Goal: Feedback & Contribution: Submit feedback/report problem

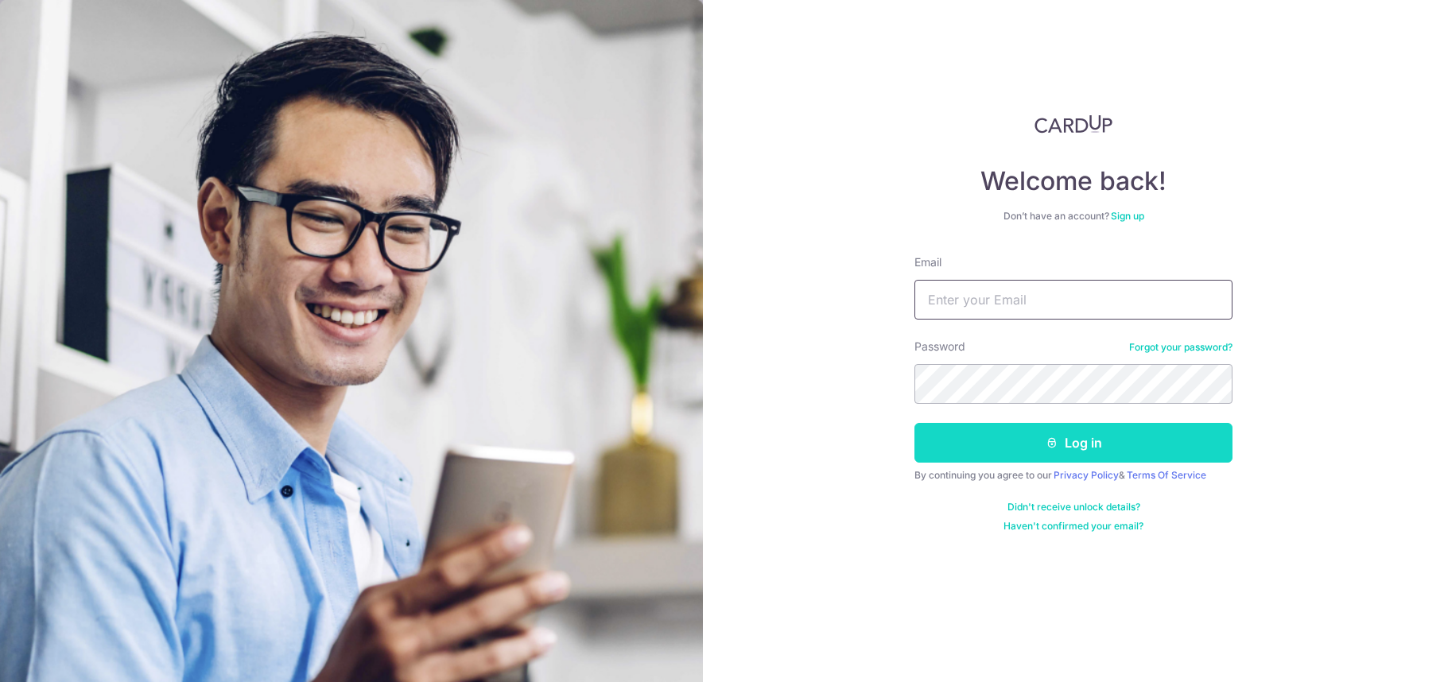
type input "[EMAIL_ADDRESS][DOMAIN_NAME]"
click at [1049, 445] on icon "submit" at bounding box center [1052, 443] width 13 height 13
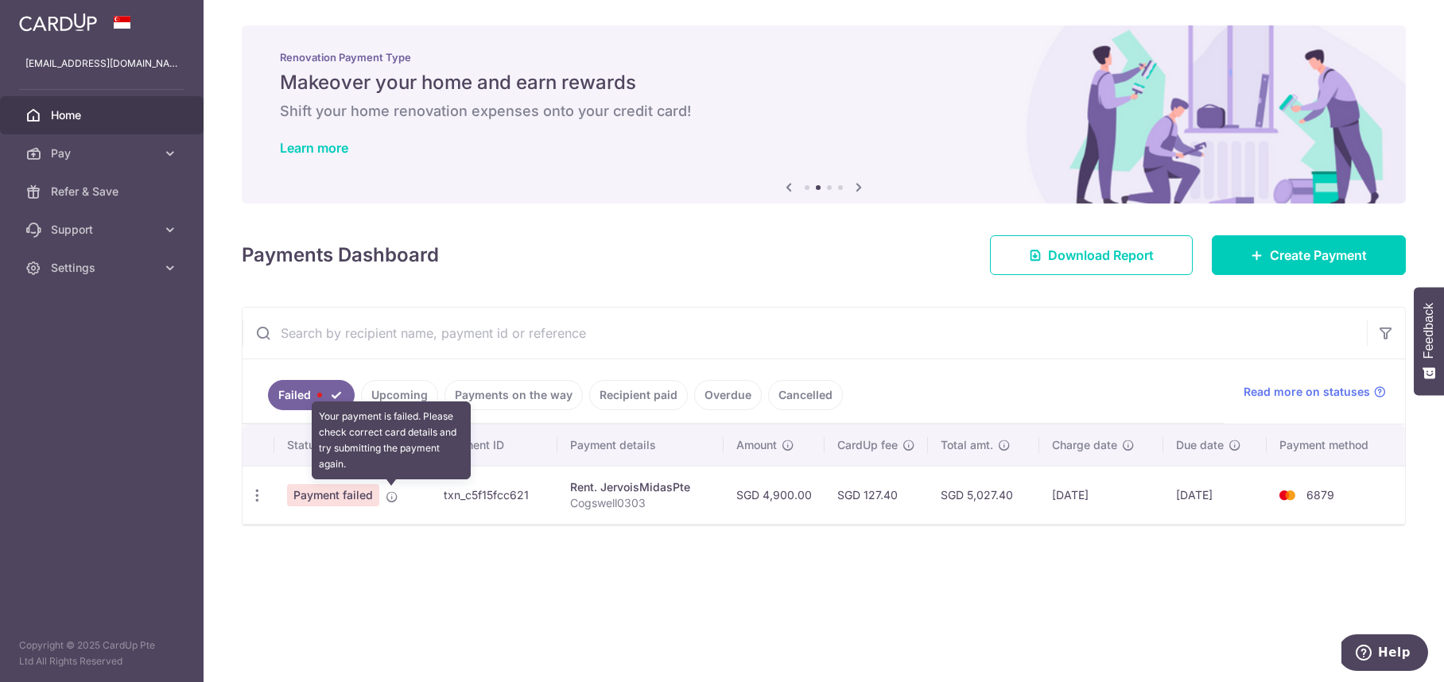
click at [394, 495] on icon at bounding box center [392, 497] width 13 height 13
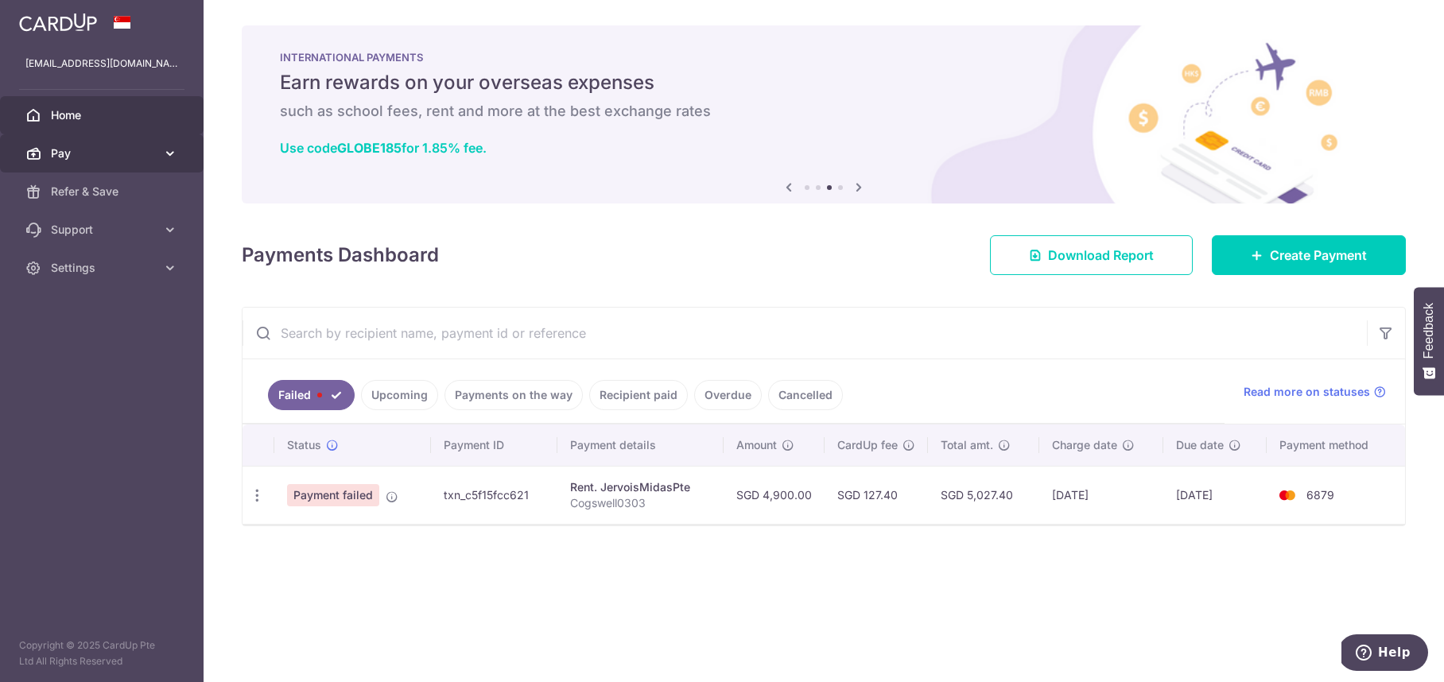
click at [134, 147] on span "Pay" at bounding box center [103, 154] width 105 height 16
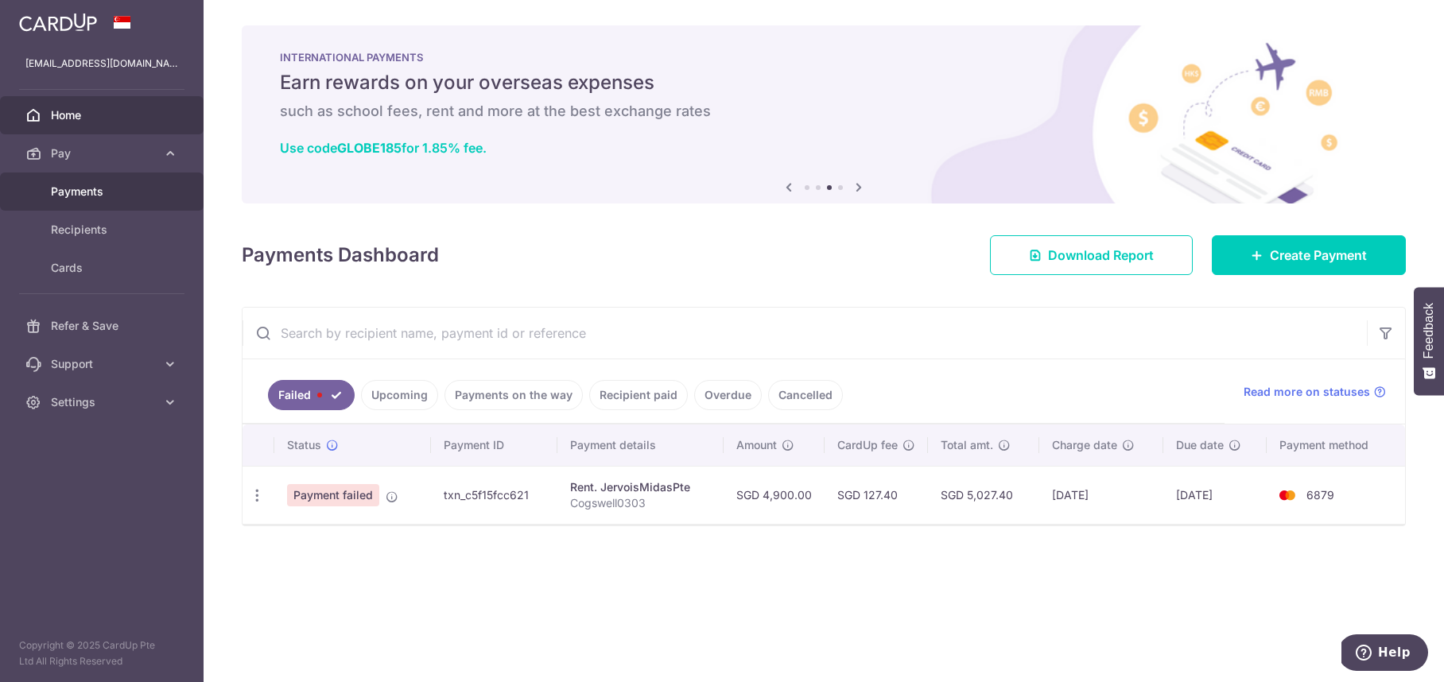
click at [99, 195] on span "Payments" at bounding box center [103, 192] width 105 height 16
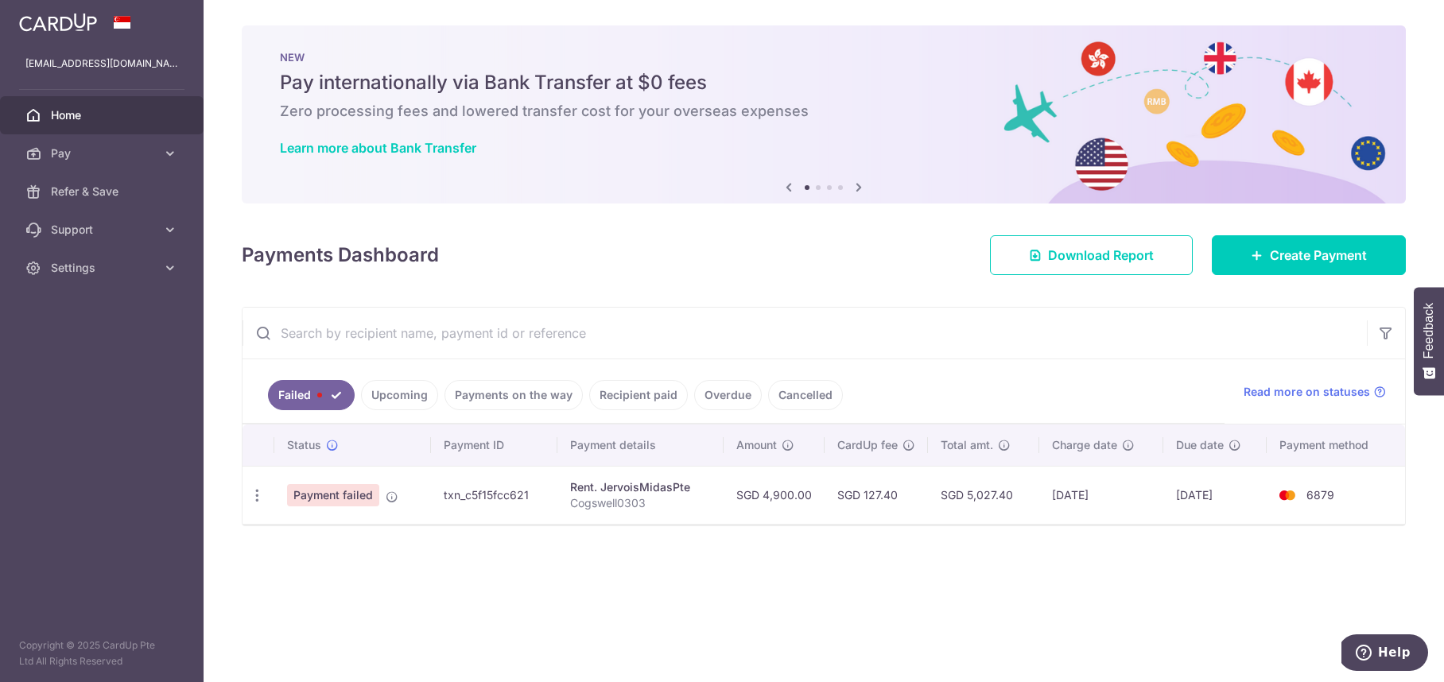
click at [392, 396] on link "Upcoming" at bounding box center [399, 395] width 77 height 30
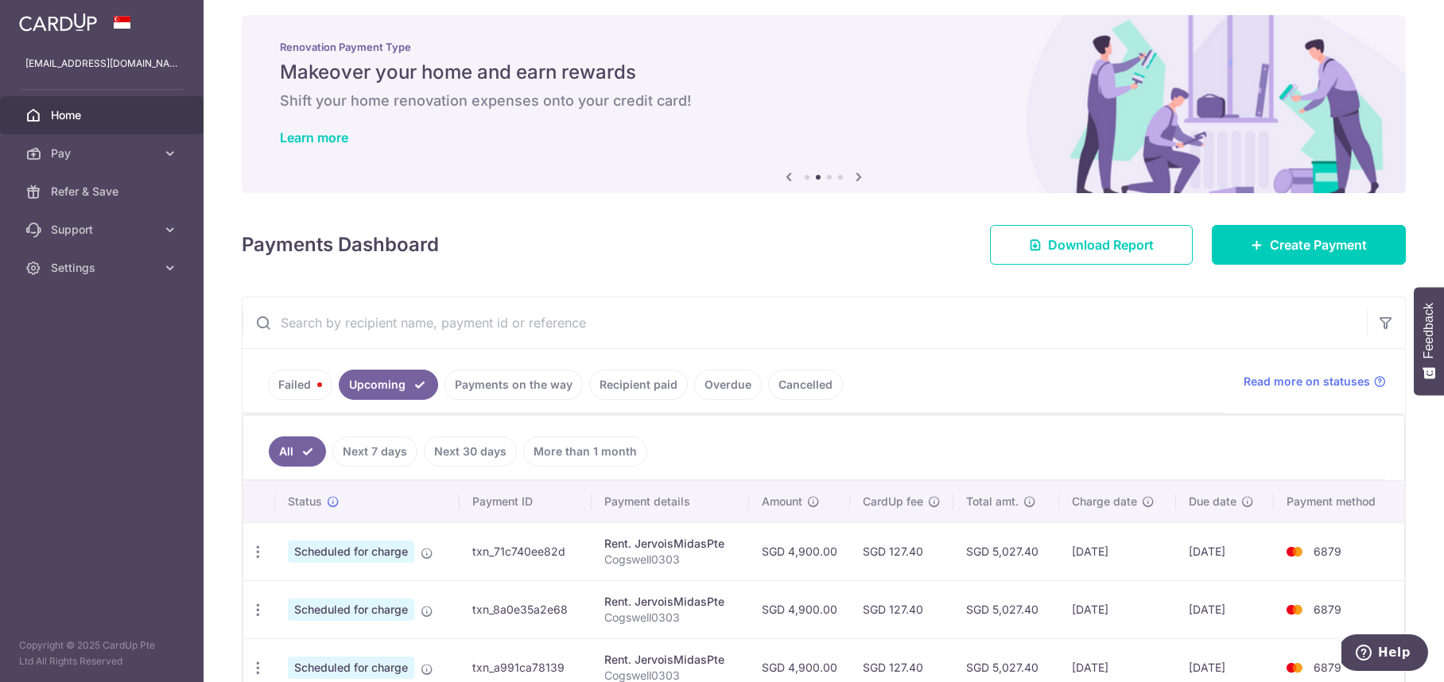
scroll to position [11, 0]
click at [311, 381] on link "Failed" at bounding box center [300, 384] width 64 height 30
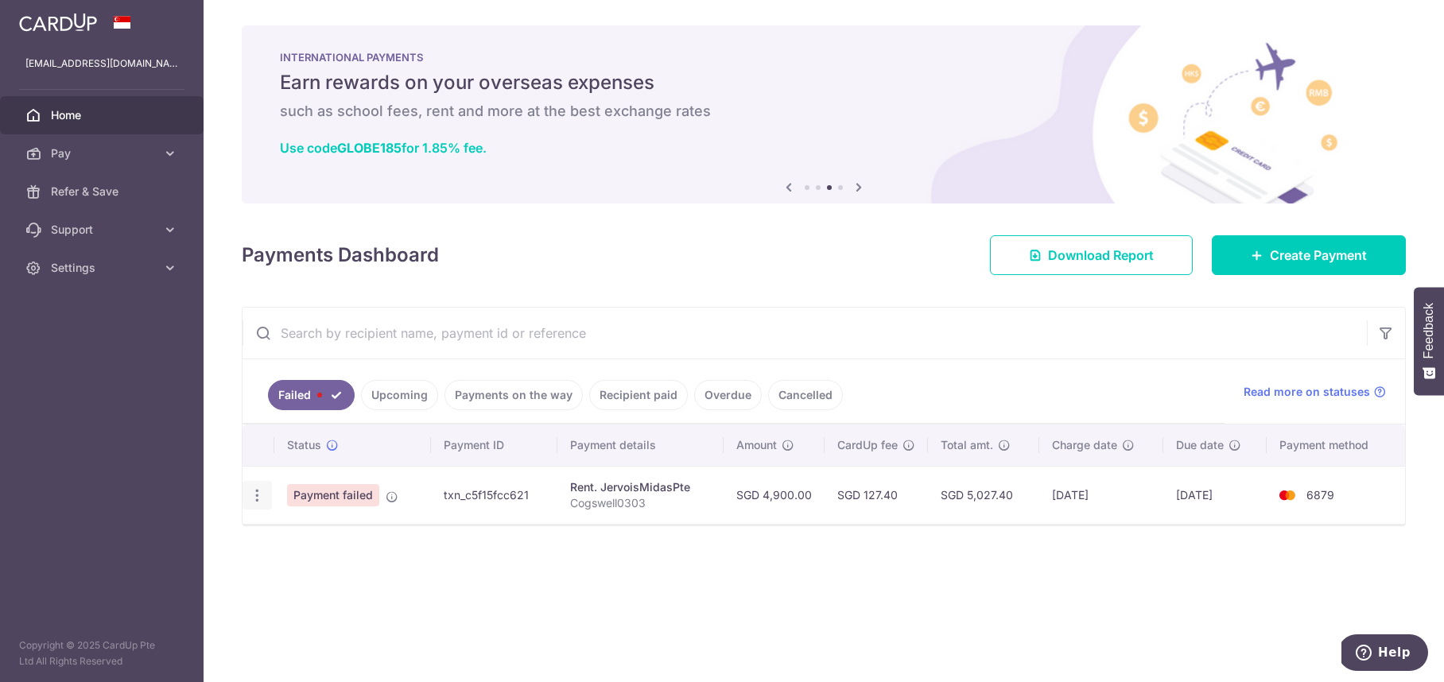
click at [256, 499] on icon "button" at bounding box center [257, 496] width 17 height 17
click at [328, 541] on span "Update payment" at bounding box center [342, 539] width 108 height 19
radio input "true"
type input "4,900.00"
type input "Cogswell0303"
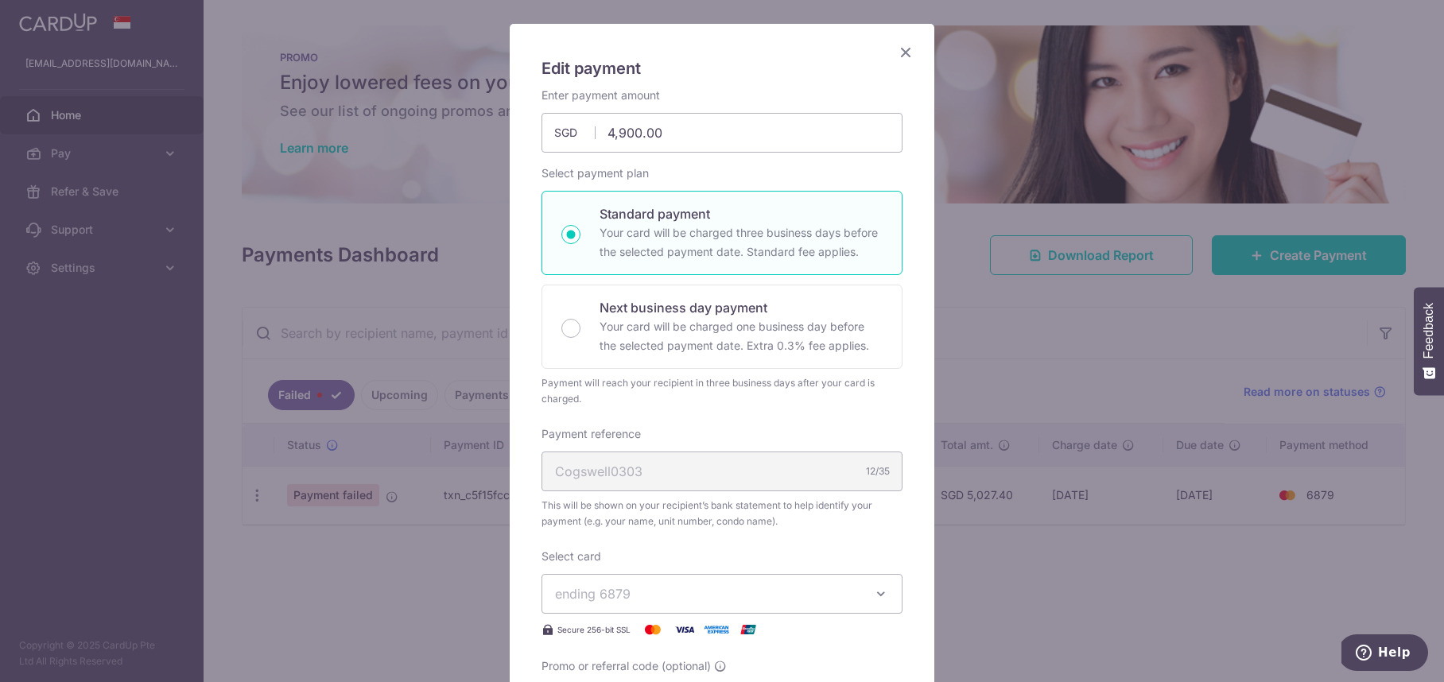
scroll to position [90, 0]
click at [906, 54] on icon "Close" at bounding box center [905, 54] width 19 height 20
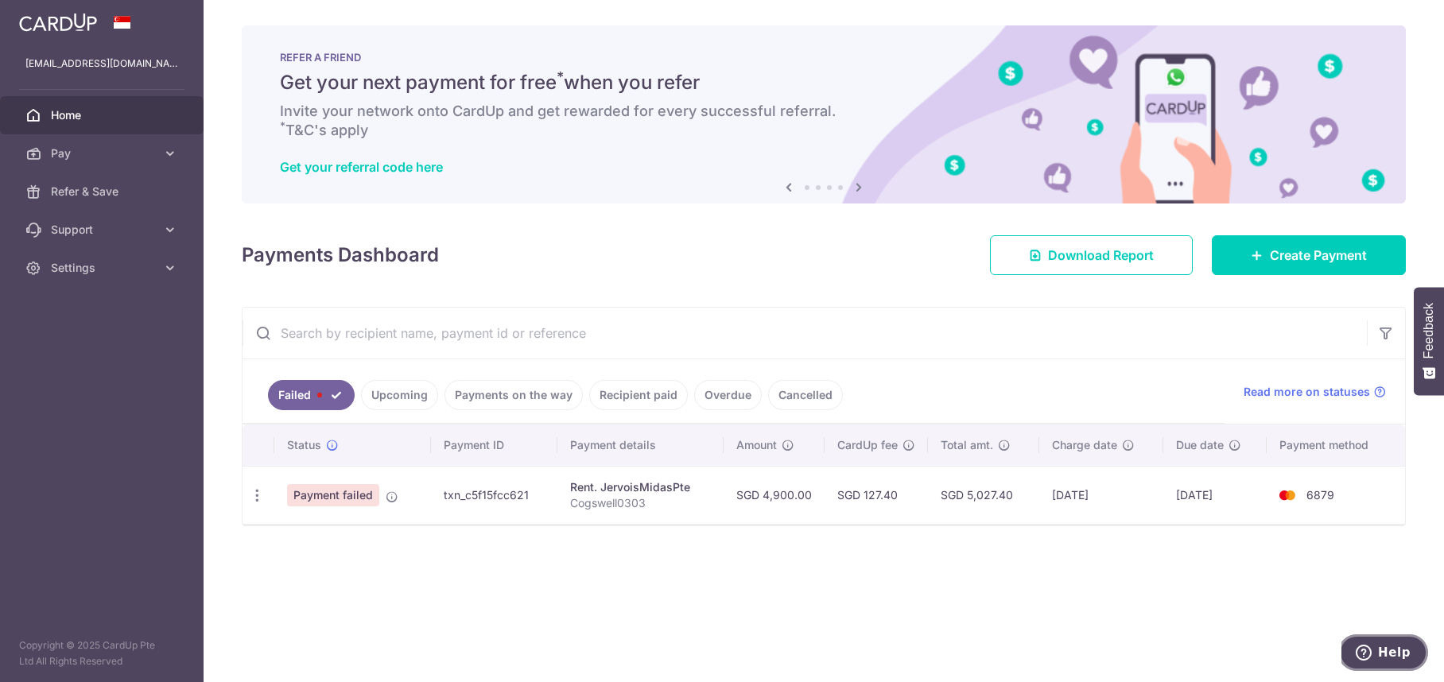
click at [1383, 654] on span "Help" at bounding box center [1394, 653] width 33 height 14
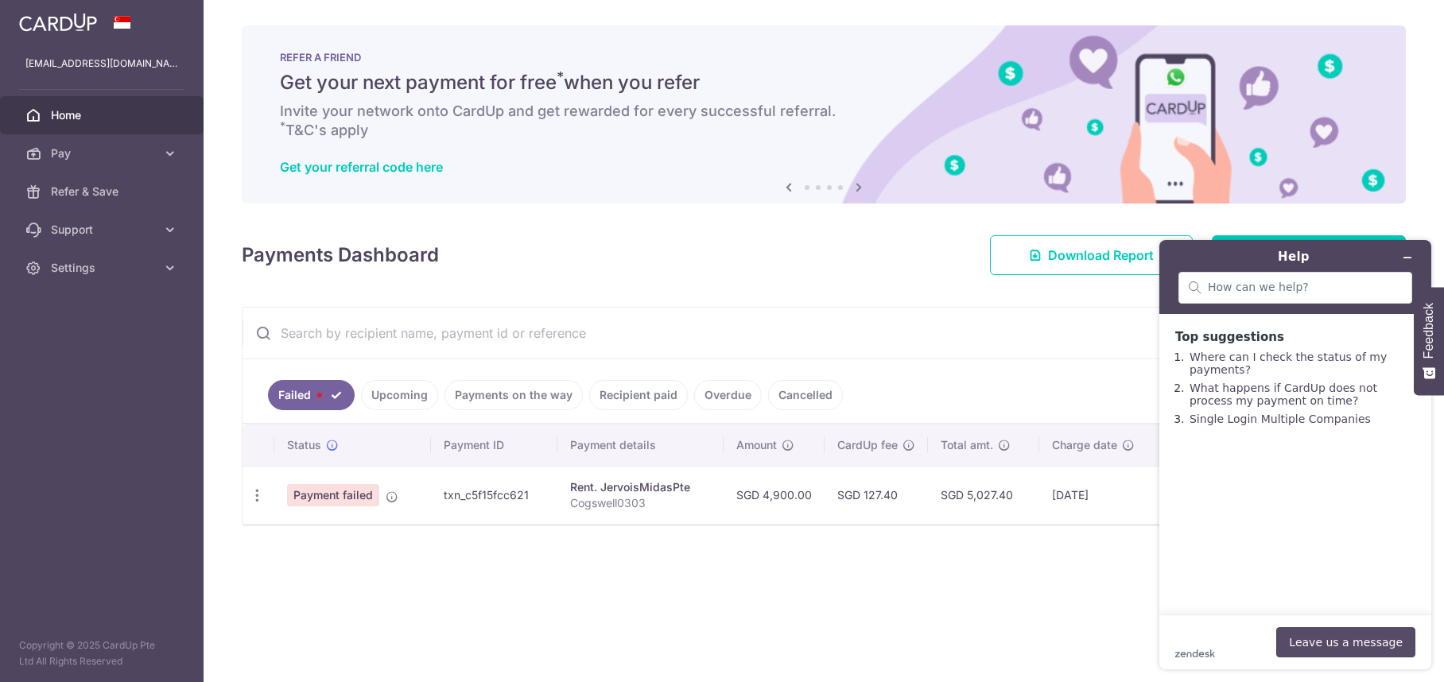
click at [1355, 638] on button "Leave us a message" at bounding box center [1346, 643] width 139 height 30
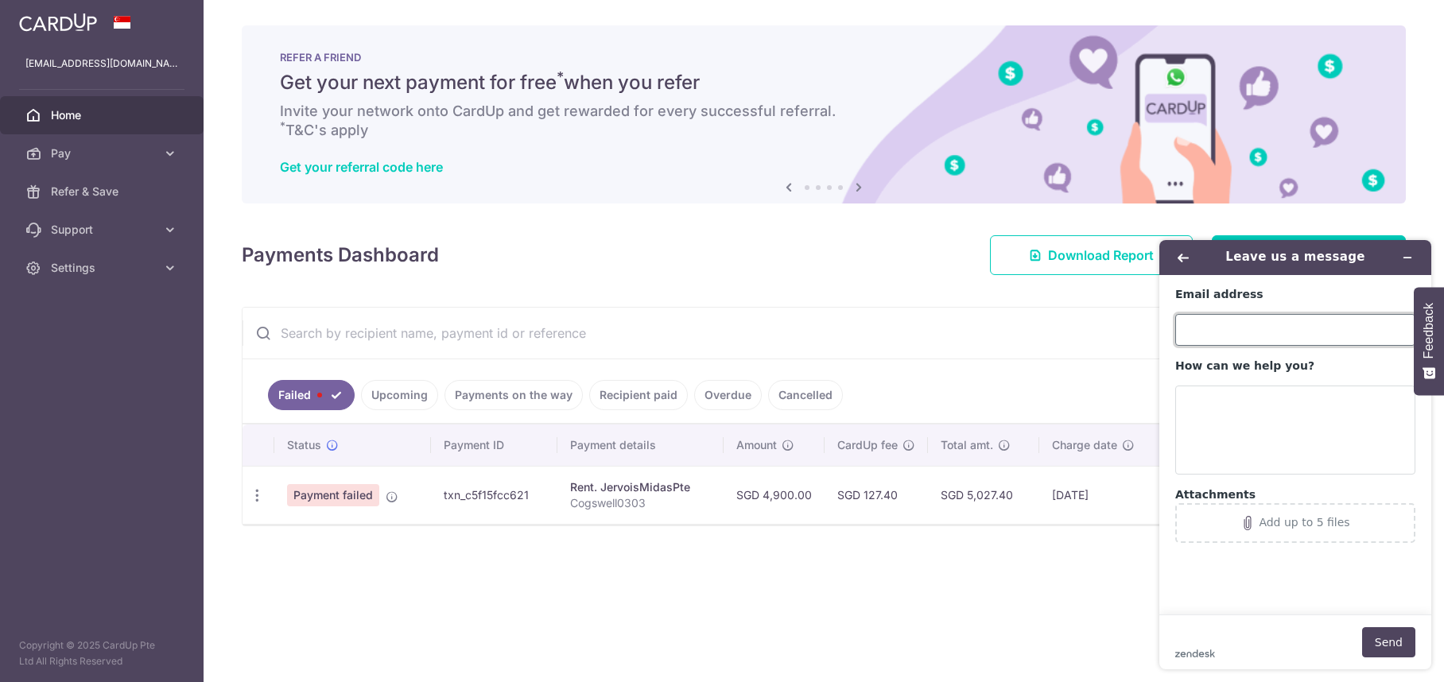
click at [1195, 327] on input "Email address" at bounding box center [1296, 330] width 240 height 32
type input "[EMAIL_ADDRESS][DOMAIN_NAME]"
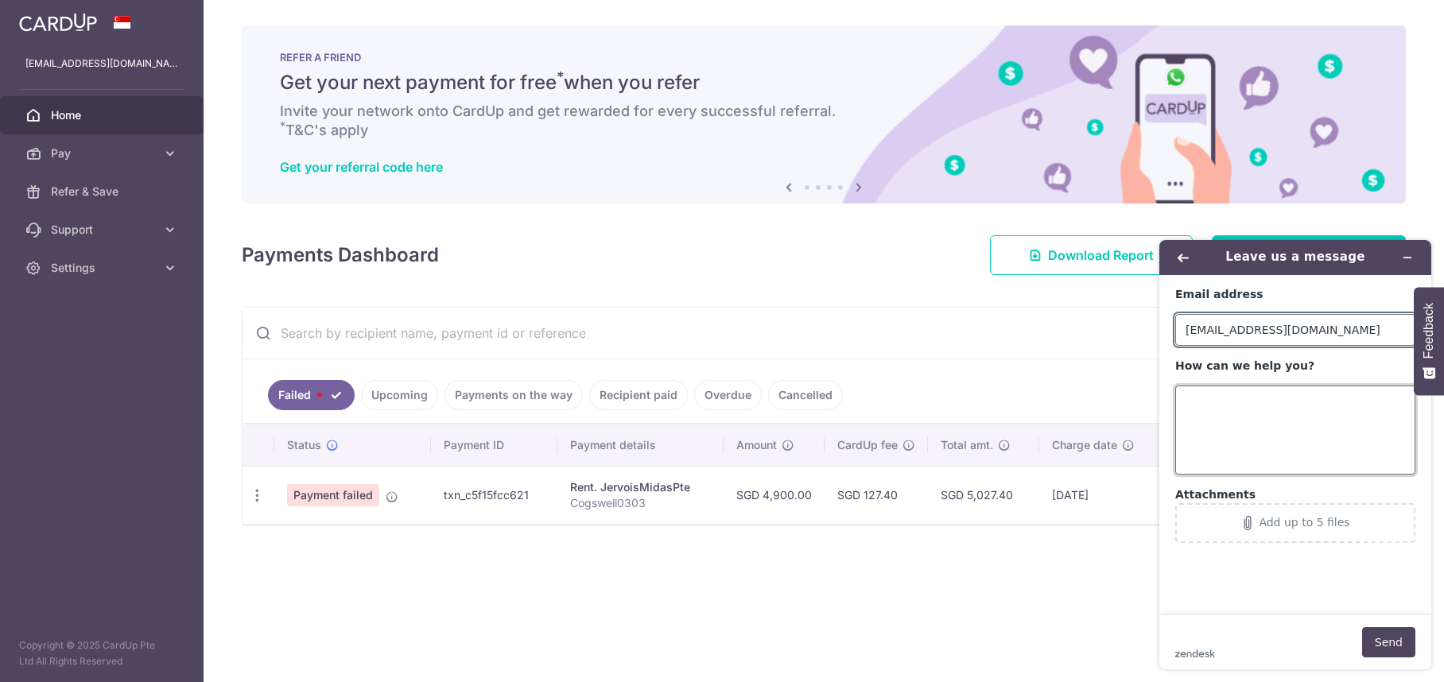
click at [1223, 422] on textarea "How can we help you?" at bounding box center [1296, 430] width 240 height 89
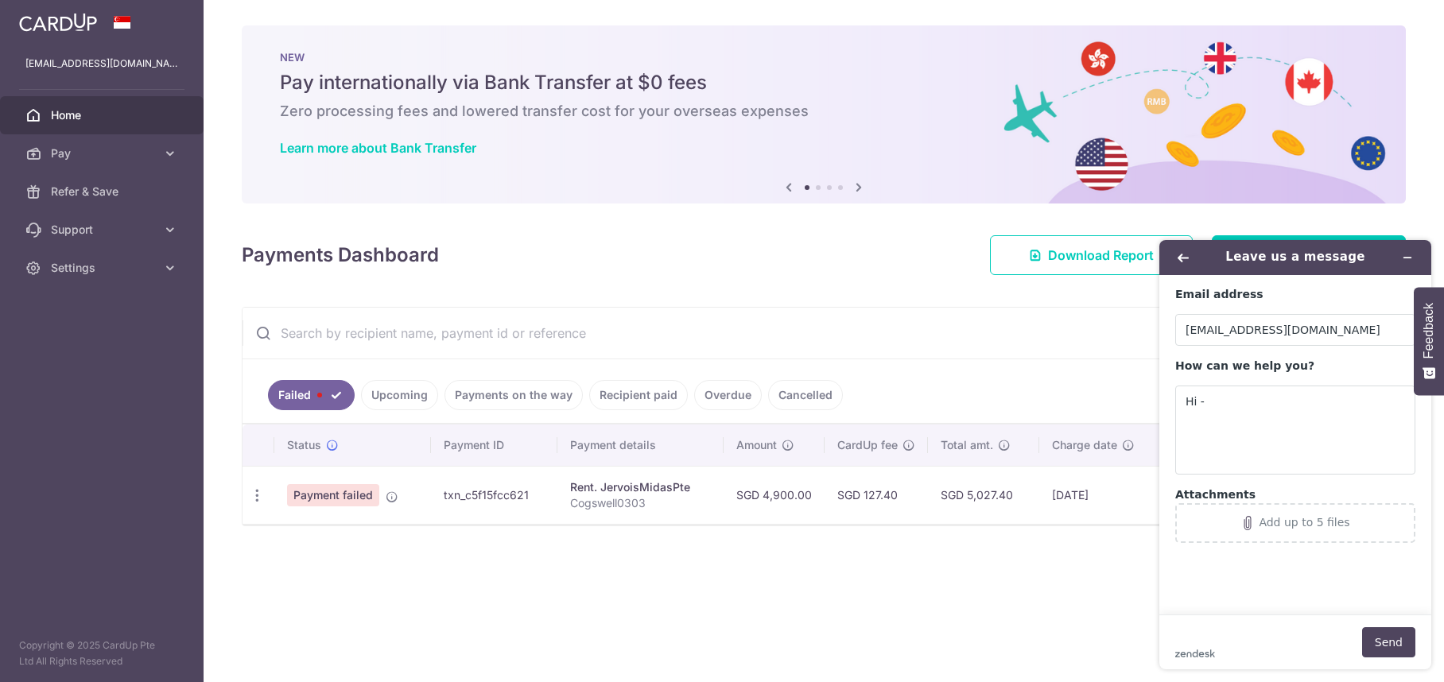
click at [476, 496] on td "txn_c5f15fcc621" at bounding box center [494, 495] width 126 height 58
copy td "txn_c5f15fcc621"
click at [1269, 398] on textarea "Hi -" at bounding box center [1296, 430] width 240 height 89
copy td "txn_c5f15fcc621"
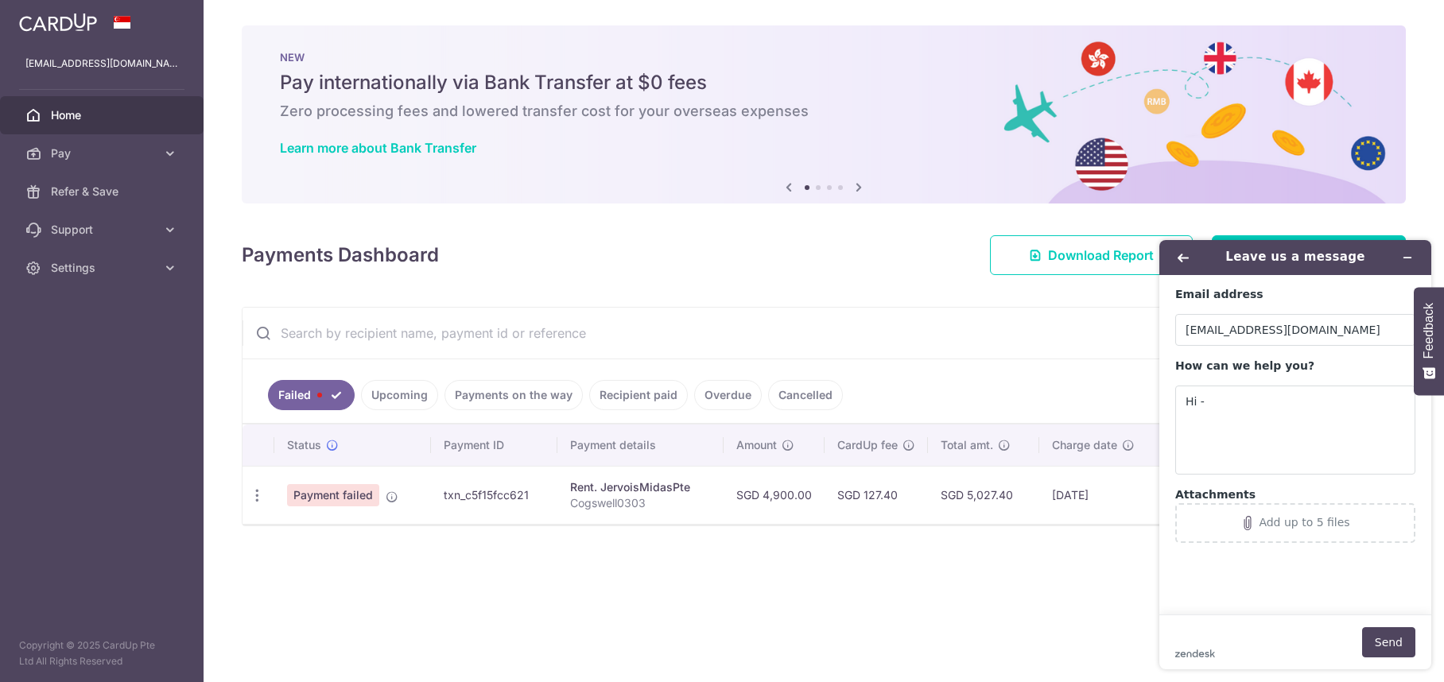
click at [507, 496] on td "txn_c5f15fcc621" at bounding box center [494, 495] width 126 height 58
copy td "txn_c5f15fcc621"
click at [1273, 401] on textarea "Hi -" at bounding box center [1296, 430] width 240 height 89
paste textarea "txn_c5f15fcc621"
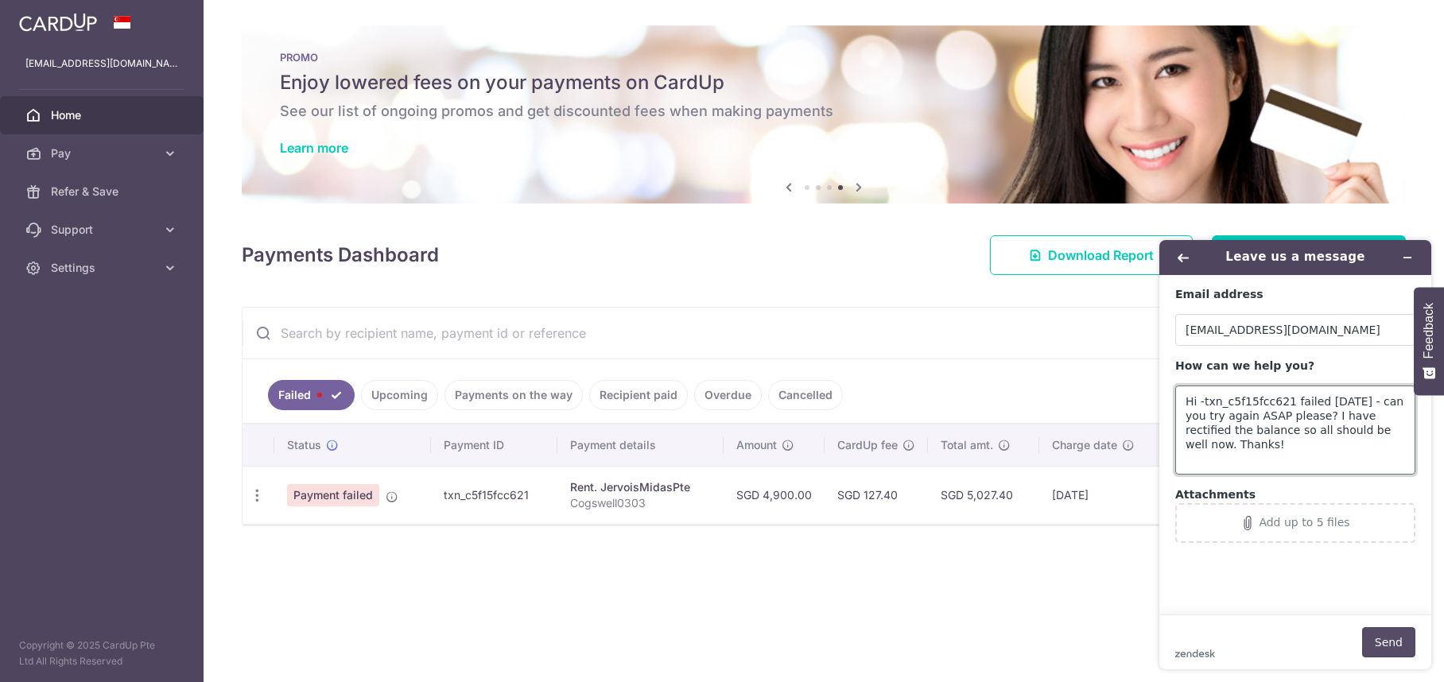
type textarea "Hi -txn_c5f15fcc621 failed [DATE] - can you try again ASAP please? I have recti…"
click at [1386, 643] on button "Send" at bounding box center [1388, 643] width 53 height 30
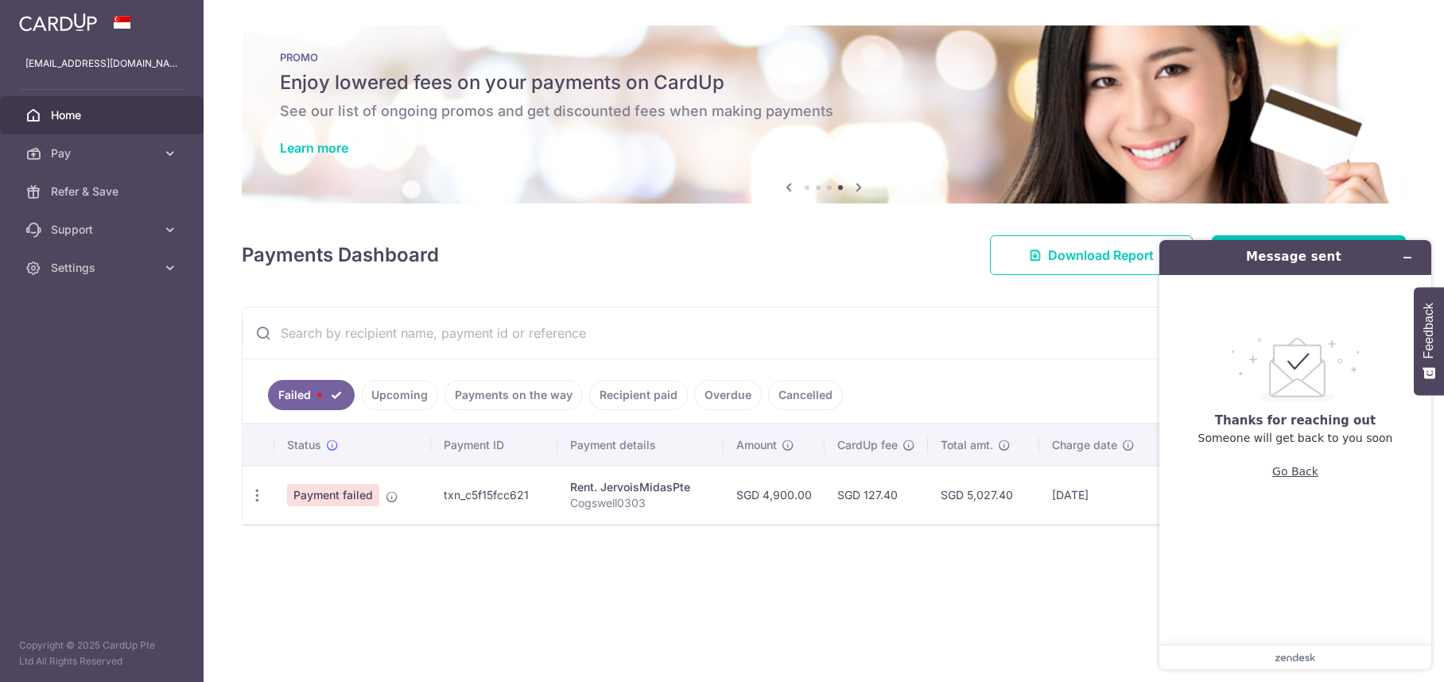
click at [1292, 476] on button "Go Back" at bounding box center [1296, 472] width 46 height 30
